Goal: Task Accomplishment & Management: Complete application form

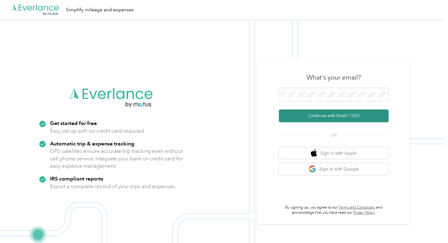
click at [328, 113] on button "Continue with Email / SSO" at bounding box center [334, 115] width 110 height 13
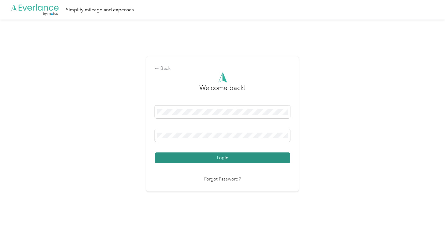
click at [213, 159] on button "Login" at bounding box center [222, 157] width 135 height 11
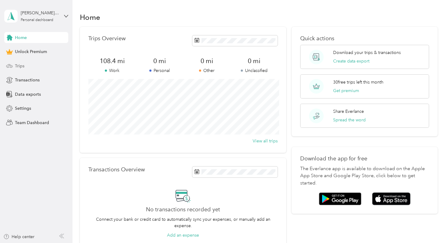
click at [41, 67] on div "Trips" at bounding box center [36, 65] width 64 height 11
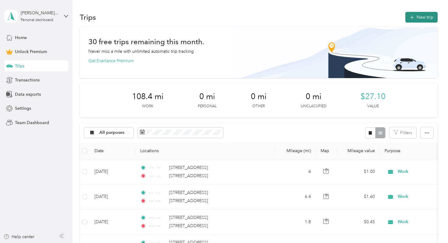
click at [424, 15] on button "New trip" at bounding box center [422, 17] width 32 height 11
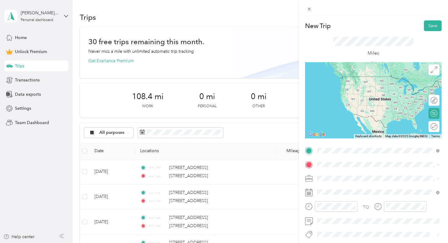
click at [349, 169] on div "[STREET_ADDRESS][US_STATE]" at bounding box center [378, 173] width 118 height 8
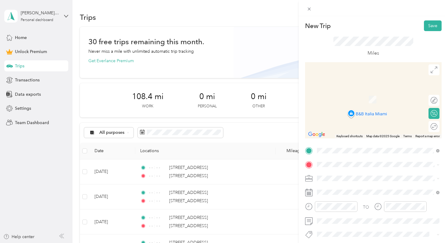
click at [344, 93] on span "[STREET_ADDRESS][US_STATE]" at bounding box center [359, 89] width 61 height 5
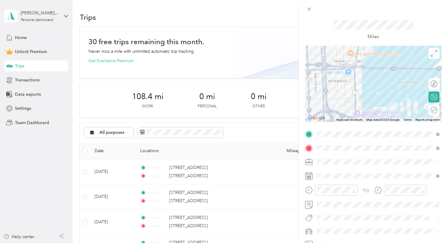
scroll to position [17, 0]
click at [343, 75] on div "Work" at bounding box center [378, 76] width 118 height 6
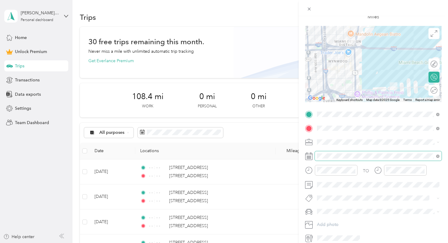
scroll to position [58, 0]
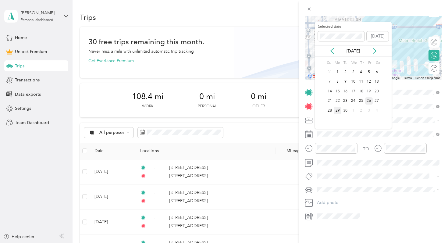
click at [367, 101] on div "26" at bounding box center [369, 101] width 8 height 8
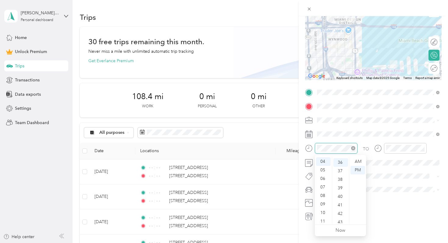
scroll to position [307, 0]
click at [356, 149] on div at bounding box center [336, 148] width 43 height 11
click at [353, 149] on icon "close-circle" at bounding box center [353, 148] width 4 height 4
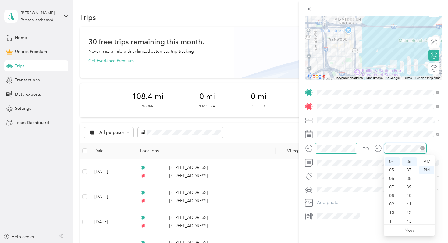
click at [424, 149] on icon "close-circle" at bounding box center [423, 148] width 4 height 4
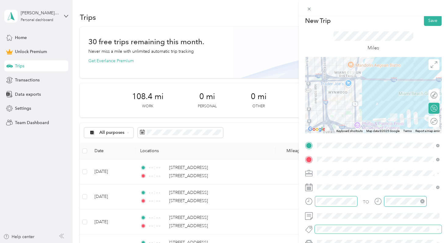
scroll to position [0, 0]
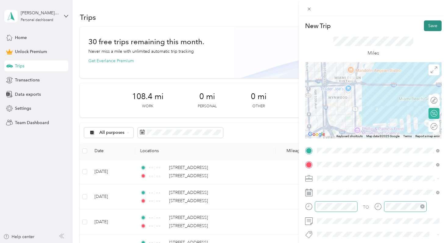
click at [433, 26] on button "Save" at bounding box center [433, 25] width 18 height 11
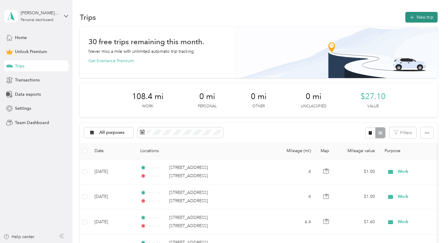
click at [419, 16] on button "New trip" at bounding box center [422, 17] width 32 height 11
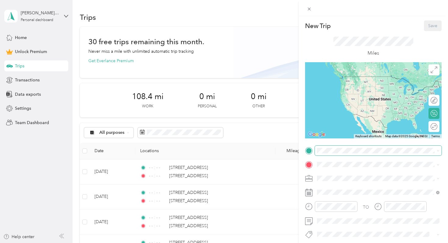
click at [323, 154] on span at bounding box center [378, 151] width 127 height 10
click at [358, 175] on span "[STREET_ADDRESS][US_STATE]" at bounding box center [359, 172] width 61 height 5
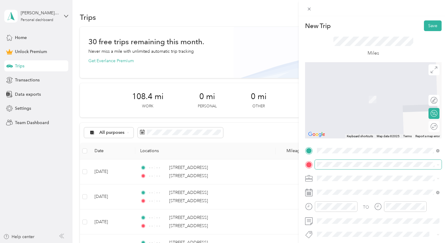
click at [353, 167] on span at bounding box center [378, 165] width 127 height 10
click at [368, 93] on span "[STREET_ADDRESS][US_STATE]" at bounding box center [359, 90] width 61 height 5
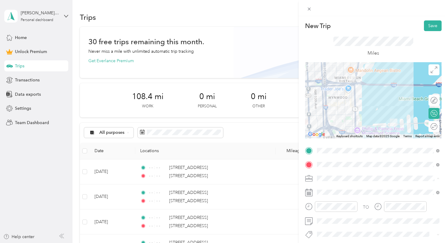
click at [332, 98] on ol "Work Personal Physician Other Charity Medical Moving Commute" at bounding box center [378, 130] width 127 height 85
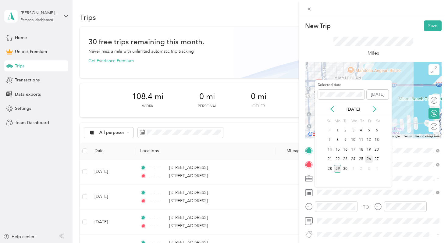
click at [370, 158] on div "26" at bounding box center [369, 160] width 8 height 8
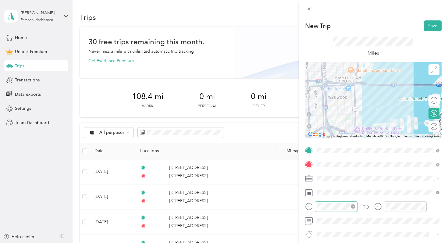
click at [355, 207] on icon "close-circle" at bounding box center [353, 206] width 4 height 4
click at [423, 208] on icon "close-circle" at bounding box center [423, 206] width 4 height 4
click at [434, 23] on button "Save" at bounding box center [433, 25] width 18 height 11
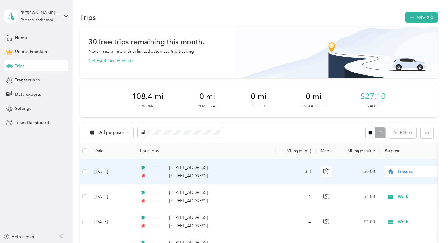
click at [401, 172] on span "Personal" at bounding box center [426, 171] width 56 height 7
click at [398, 83] on span "Work" at bounding box center [416, 85] width 56 height 6
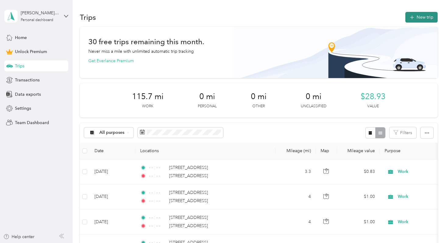
click at [421, 17] on button "New trip" at bounding box center [422, 17] width 32 height 11
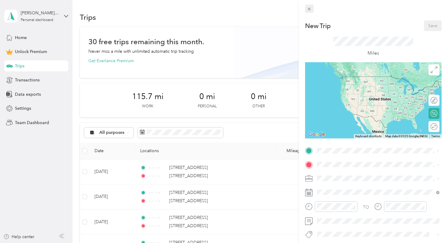
click at [309, 10] on icon at bounding box center [309, 8] width 5 height 5
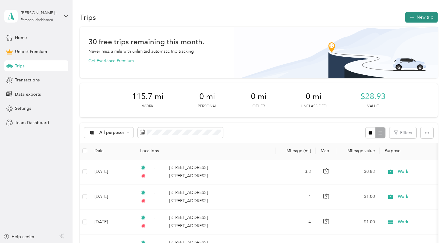
click at [431, 14] on button "New trip" at bounding box center [422, 17] width 32 height 11
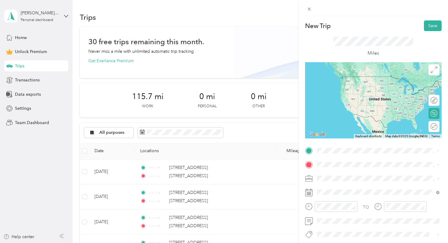
click at [349, 172] on span "[STREET_ADDRESS][US_STATE]" at bounding box center [359, 171] width 61 height 5
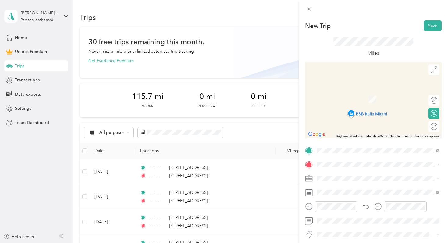
click at [349, 91] on span "[STREET_ADDRESS][US_STATE]" at bounding box center [359, 90] width 61 height 5
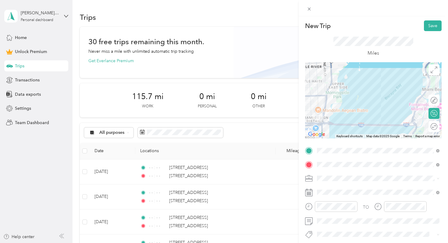
scroll to position [14, 0]
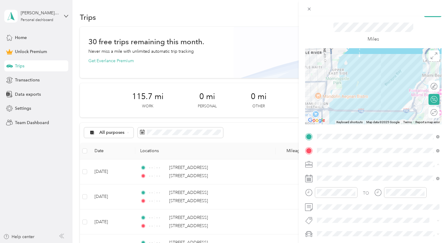
click at [337, 77] on div "Work" at bounding box center [378, 79] width 118 height 6
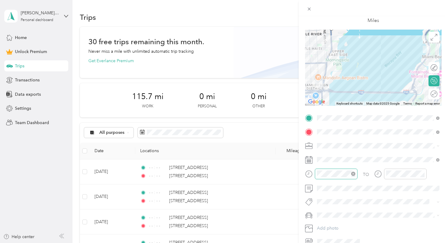
click at [353, 174] on icon "close-circle" at bounding box center [353, 174] width 4 height 4
click at [422, 174] on icon "close-circle" at bounding box center [423, 174] width 4 height 4
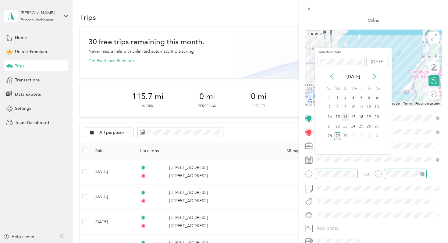
click at [344, 120] on div "16" at bounding box center [346, 117] width 8 height 8
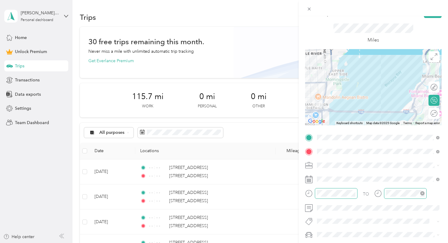
scroll to position [0, 0]
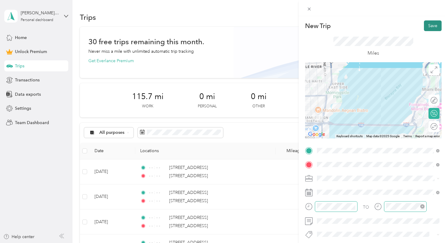
click at [429, 27] on button "Save" at bounding box center [433, 25] width 18 height 11
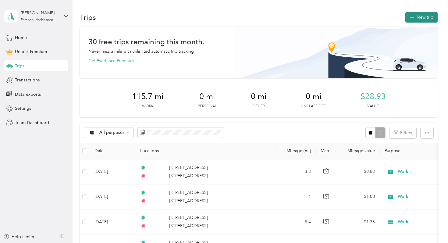
click at [429, 18] on button "New trip" at bounding box center [422, 17] width 32 height 11
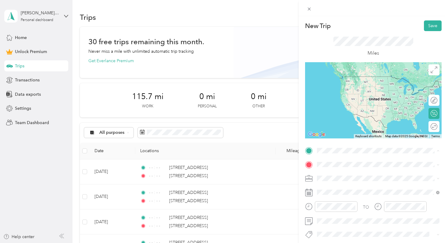
click at [340, 169] on div "[STREET_ADDRESS][US_STATE]" at bounding box center [378, 173] width 118 height 8
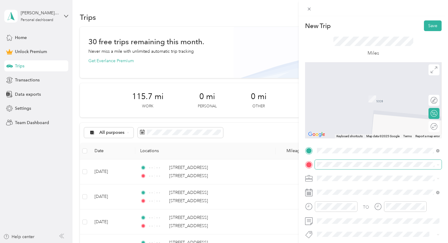
click at [339, 169] on span at bounding box center [378, 165] width 127 height 10
click at [367, 93] on span "[STREET_ADDRESS][US_STATE]" at bounding box center [359, 90] width 61 height 5
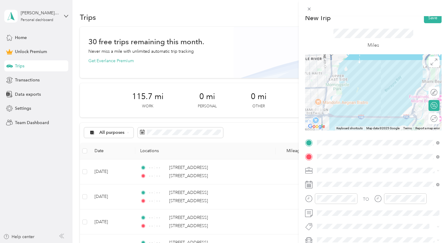
scroll to position [8, 0]
click at [334, 86] on div "Work" at bounding box center [378, 84] width 118 height 6
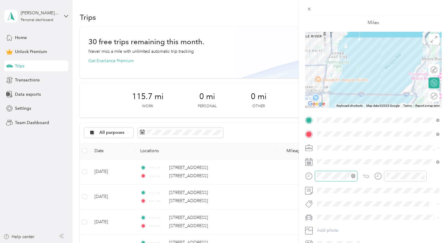
click at [354, 176] on icon "close-circle" at bounding box center [353, 176] width 4 height 4
click at [423, 177] on icon "close-circle" at bounding box center [423, 176] width 4 height 4
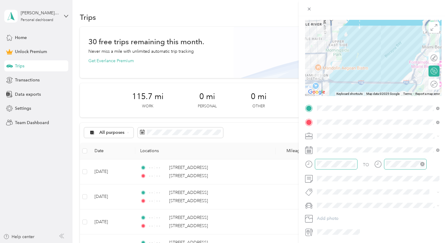
scroll to position [43, 0]
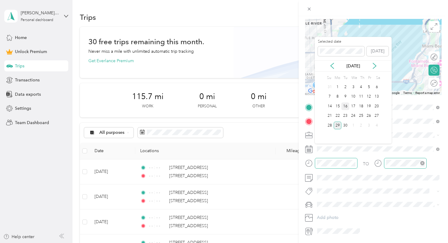
click at [345, 108] on div "16" at bounding box center [346, 106] width 8 height 8
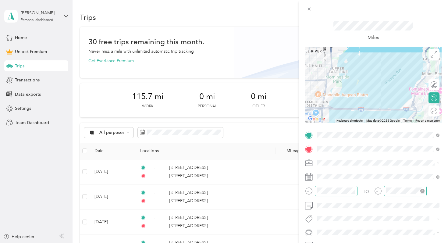
scroll to position [0, 0]
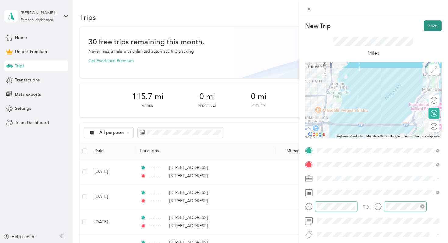
click at [436, 25] on button "Save" at bounding box center [433, 25] width 18 height 11
